Goal: Find specific page/section: Find specific page/section

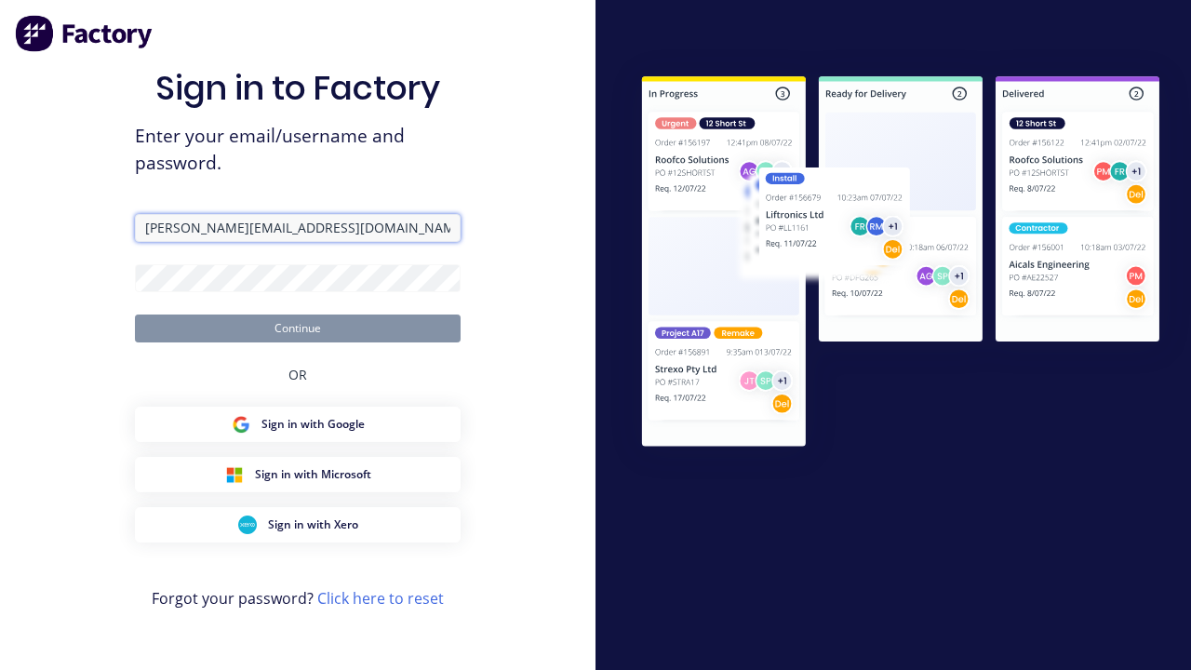
type input "[PERSON_NAME][EMAIL_ADDRESS][DOMAIN_NAME]"
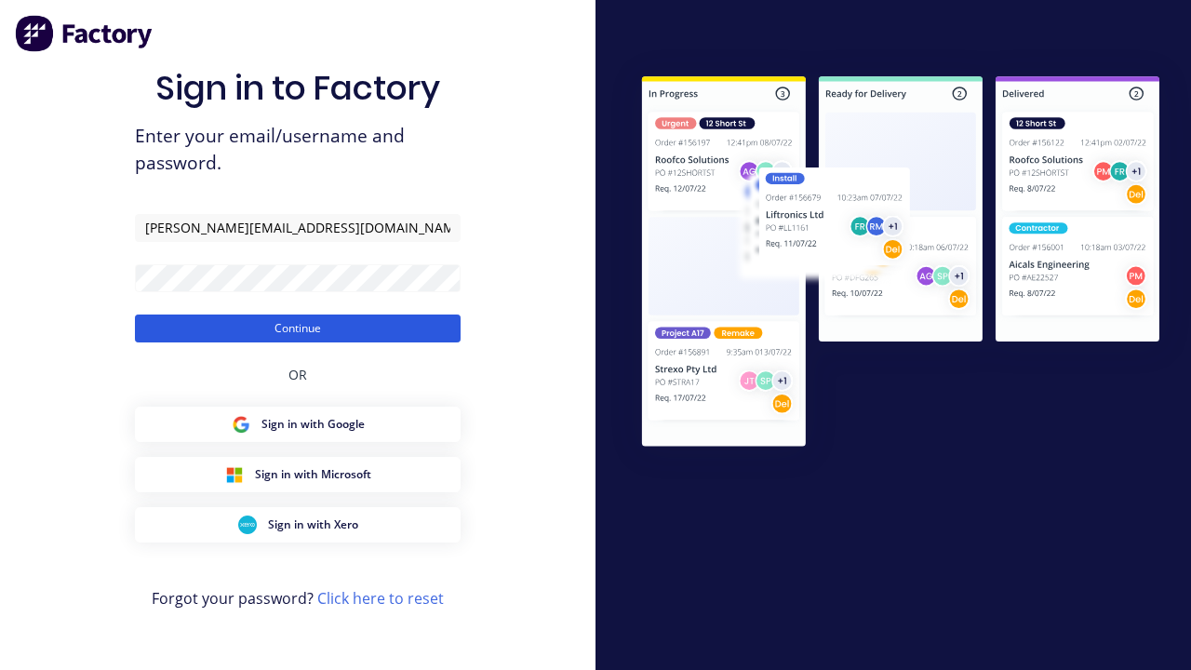
click at [298, 328] on button "Continue" at bounding box center [298, 329] width 326 height 28
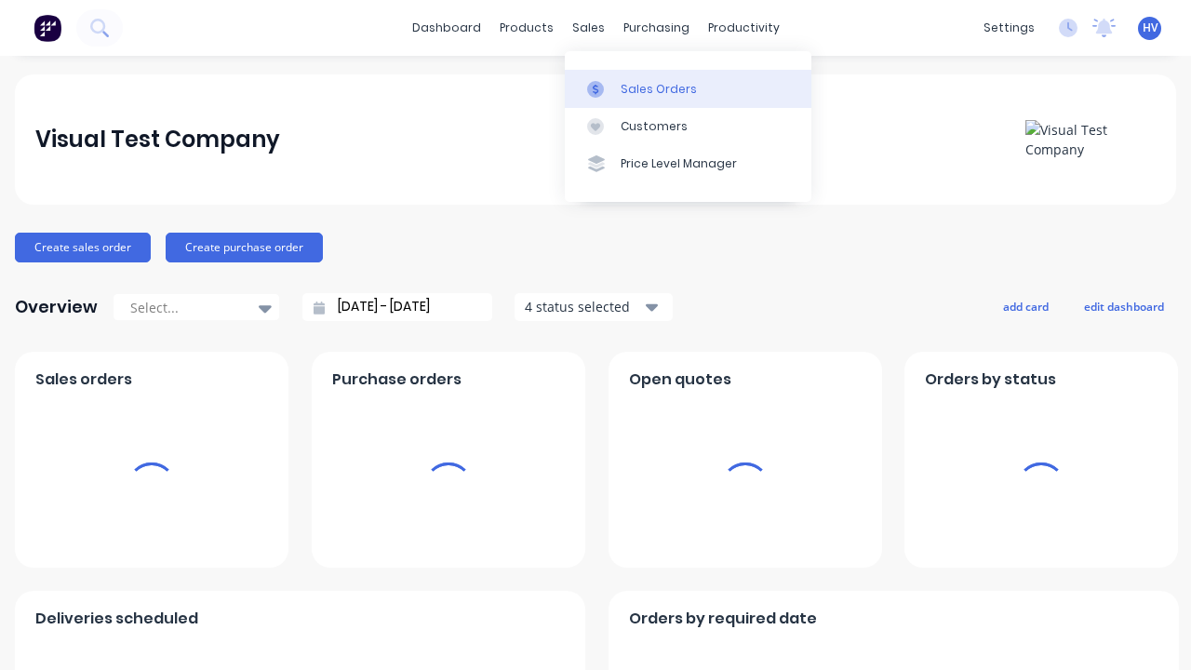
click at [688, 88] on div "Sales Orders" at bounding box center [659, 89] width 76 height 17
